Goal: Navigation & Orientation: Find specific page/section

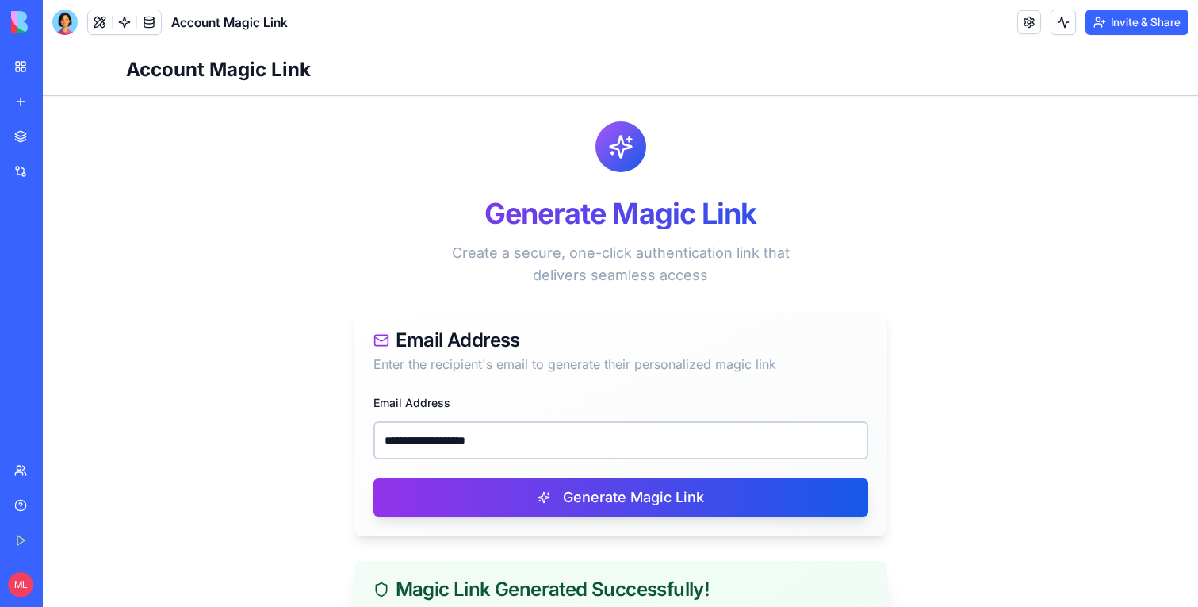
scroll to position [262, 0]
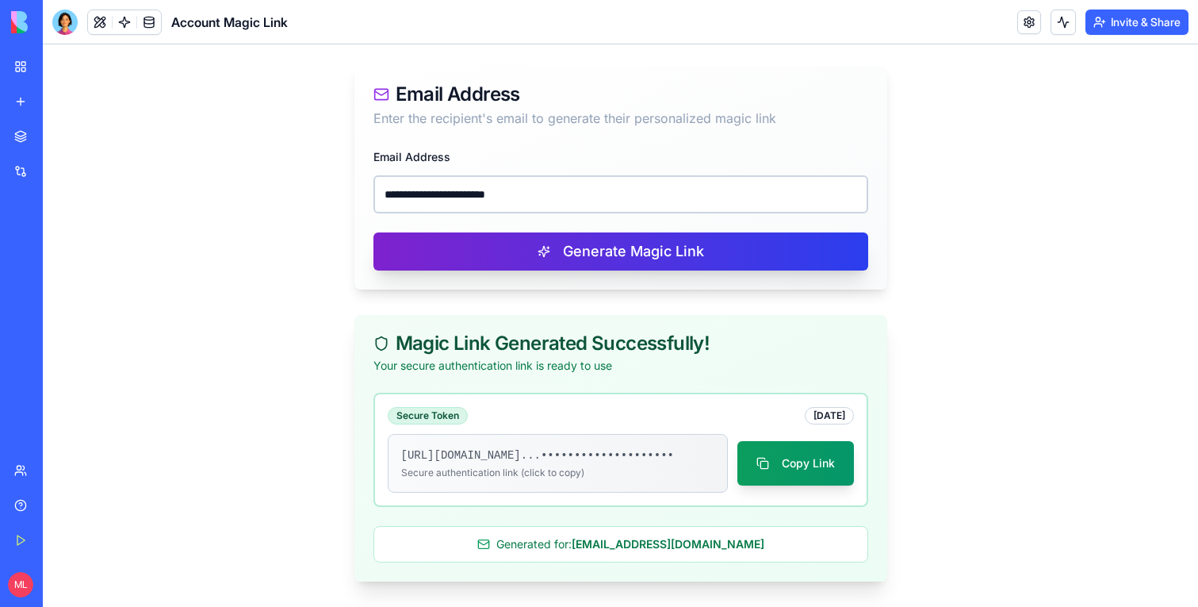
type input "**********"
click at [511, 245] on button "Generate Magic Link" at bounding box center [621, 251] width 495 height 38
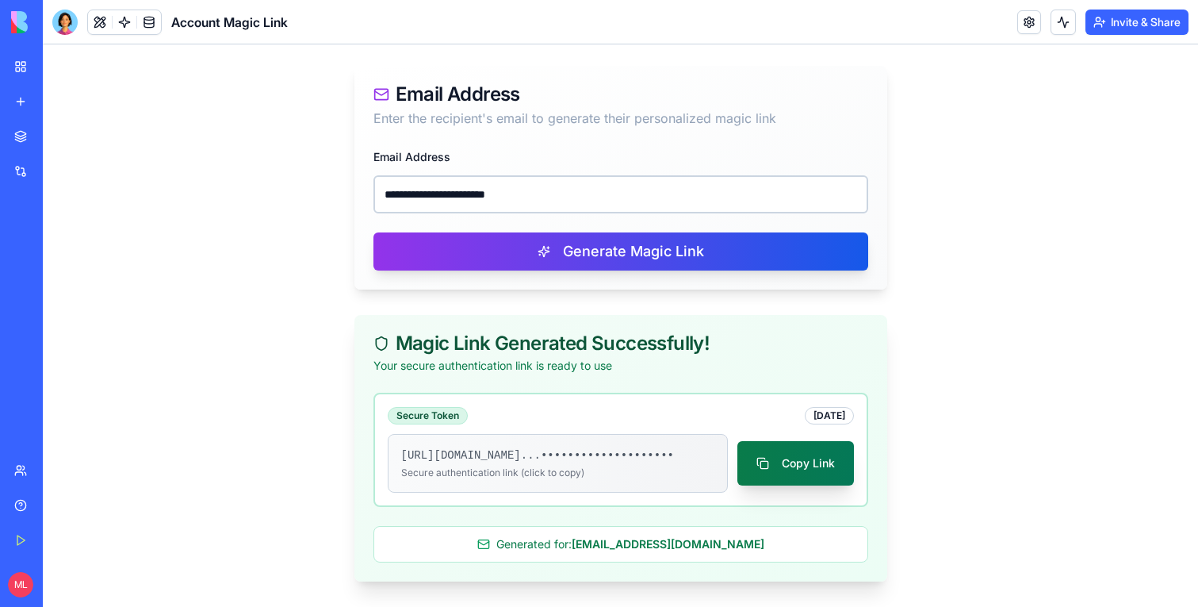
click at [790, 454] on button "Copy Link" at bounding box center [796, 463] width 117 height 44
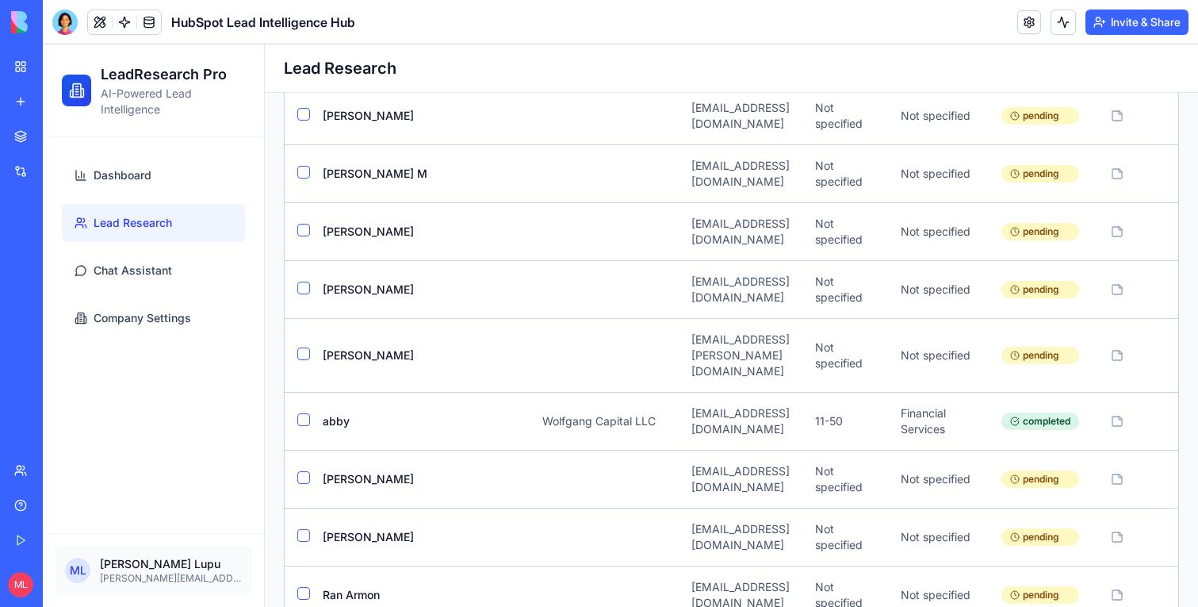
click at [769, 22] on header "HubSpot Lead Intelligence Hub Invite & Share" at bounding box center [621, 22] width 1156 height 44
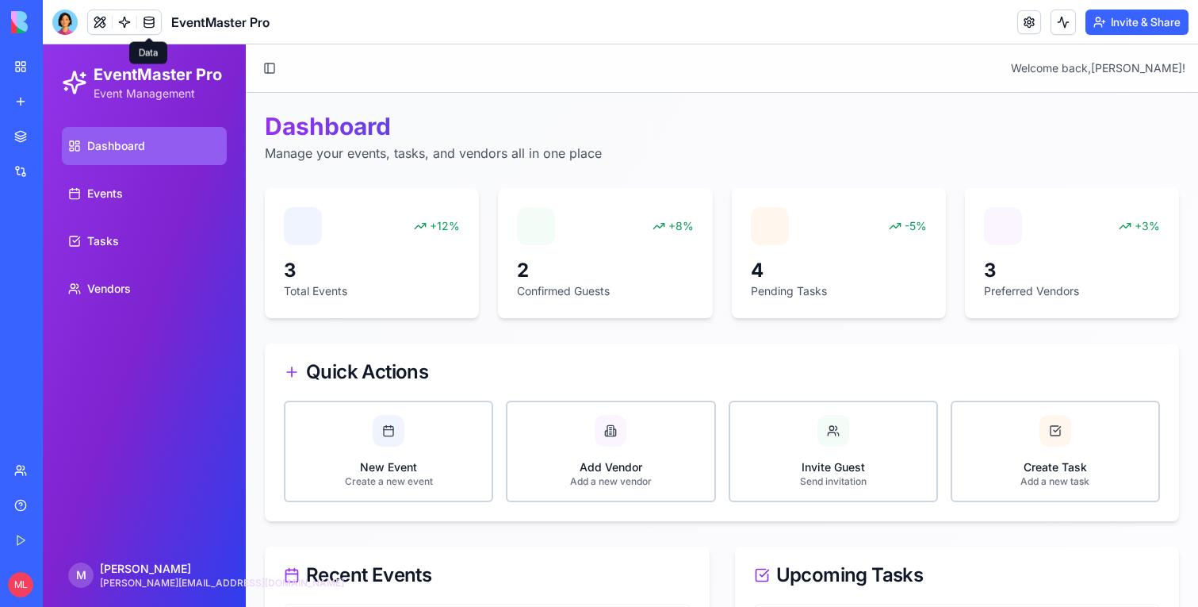
scroll to position [323, 0]
